Goal: Transaction & Acquisition: Book appointment/travel/reservation

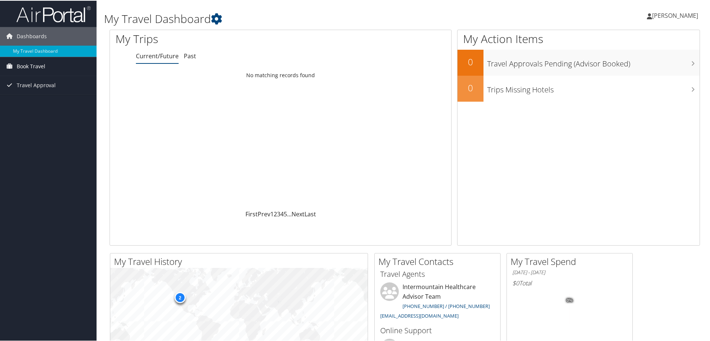
click at [31, 67] on span "Book Travel" at bounding box center [31, 65] width 29 height 19
click at [38, 93] on link "Book/Manage Online Trips" at bounding box center [48, 91] width 97 height 11
click at [60, 69] on link "Book Travel" at bounding box center [48, 65] width 97 height 19
click at [214, 17] on icon at bounding box center [216, 18] width 11 height 11
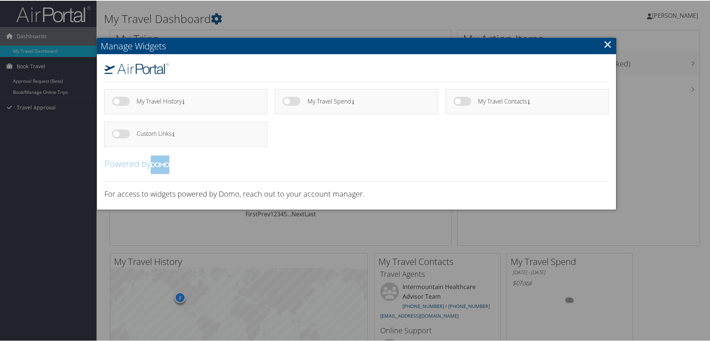
click at [606, 45] on link "×" at bounding box center [608, 43] width 9 height 15
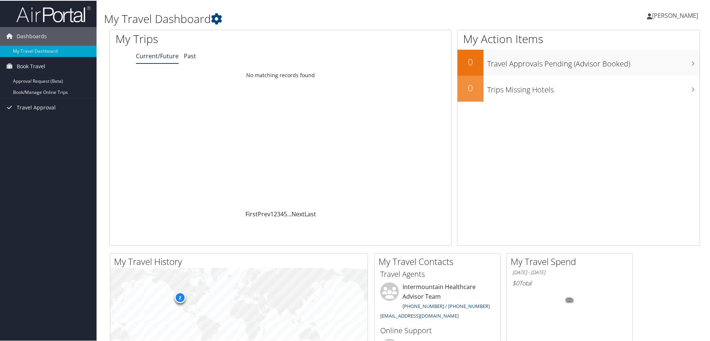
click at [652, 17] on span "[PERSON_NAME]" at bounding box center [675, 15] width 46 height 8
click at [500, 117] on div "My Action Items 0 Travel Approvals Pending (Advisor Booked) 0 Trips Missing Hot…" at bounding box center [578, 137] width 243 height 216
click at [685, 36] on icon at bounding box center [692, 38] width 22 height 13
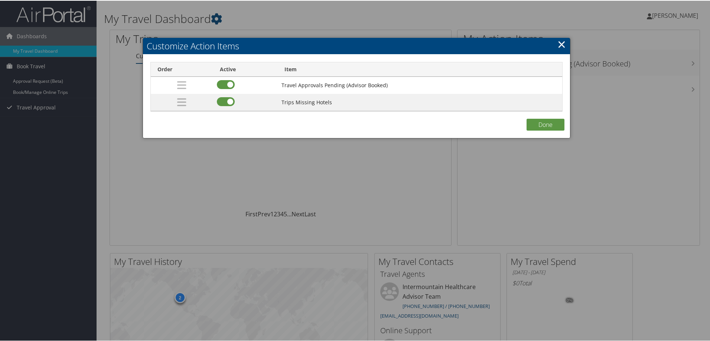
click at [413, 167] on div at bounding box center [356, 170] width 713 height 341
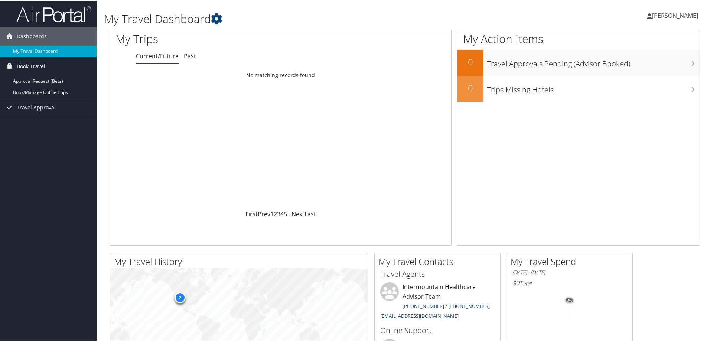
click at [653, 16] on span "[PERSON_NAME]" at bounding box center [675, 15] width 46 height 8
click at [647, 39] on link "My Settings" at bounding box center [656, 41] width 83 height 13
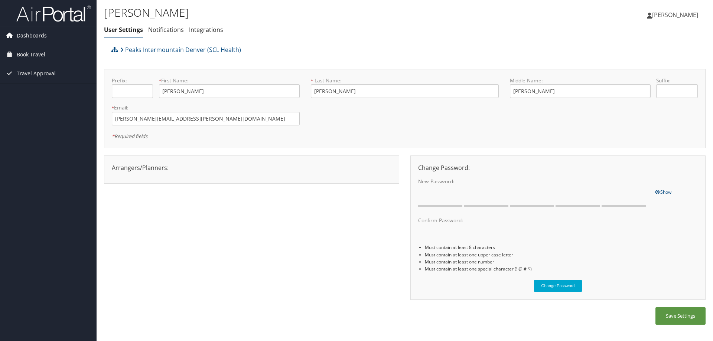
click at [45, 38] on span "Dashboards" at bounding box center [32, 35] width 30 height 19
click at [43, 50] on link "My Travel Dashboard" at bounding box center [48, 50] width 97 height 11
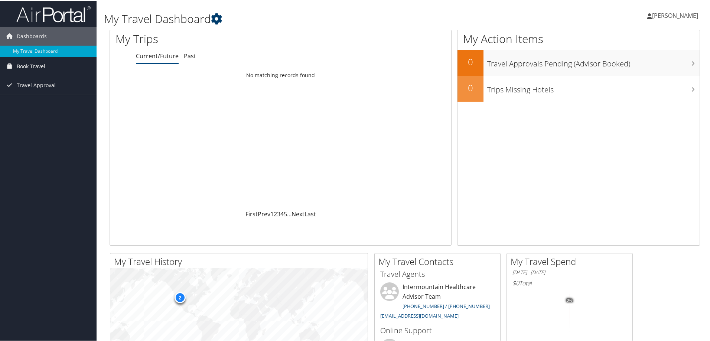
click at [217, 14] on icon at bounding box center [216, 18] width 11 height 11
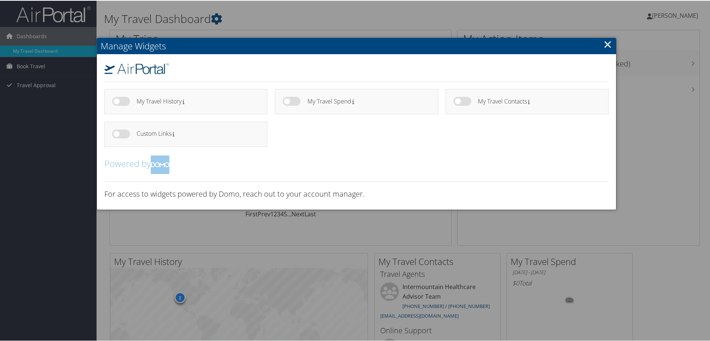
click at [604, 43] on link "×" at bounding box center [608, 43] width 9 height 15
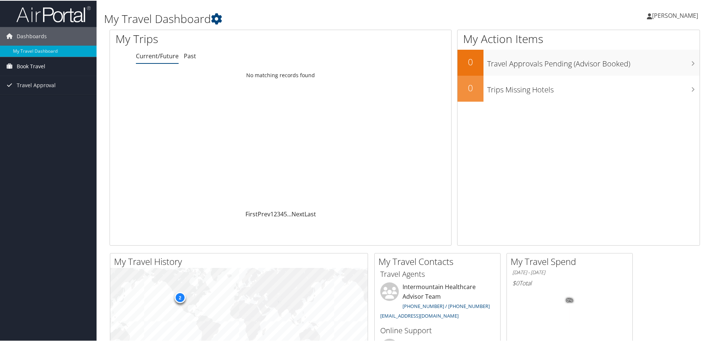
click at [27, 64] on span "Book Travel" at bounding box center [31, 65] width 29 height 19
click at [35, 106] on span "Travel Approval" at bounding box center [36, 107] width 39 height 19
click at [679, 16] on span "[PERSON_NAME]" at bounding box center [675, 15] width 46 height 8
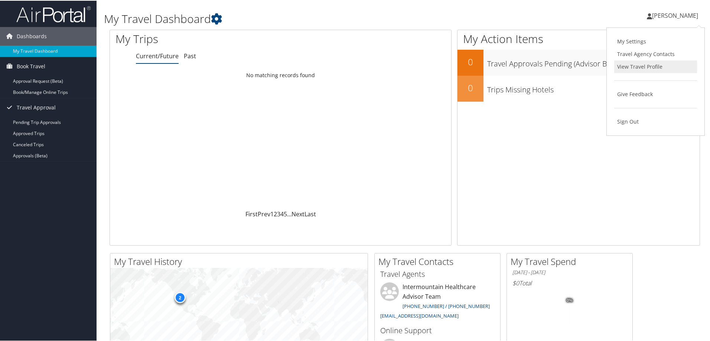
click at [666, 68] on link "View Travel Profile" at bounding box center [656, 66] width 83 height 13
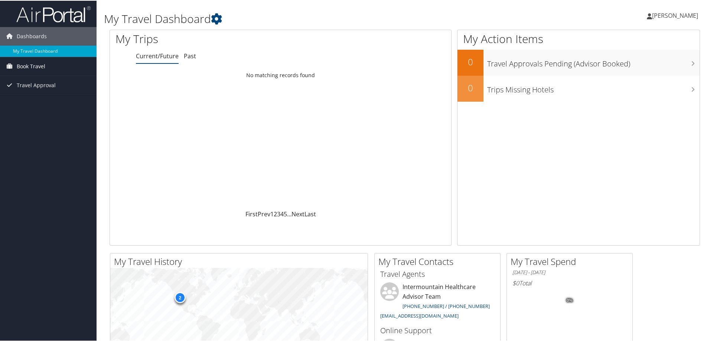
click at [27, 63] on span "Book Travel" at bounding box center [31, 65] width 29 height 19
click at [33, 93] on link "Book/Manage Online Trips" at bounding box center [48, 91] width 97 height 11
